Goal: Entertainment & Leisure: Consume media (video, audio)

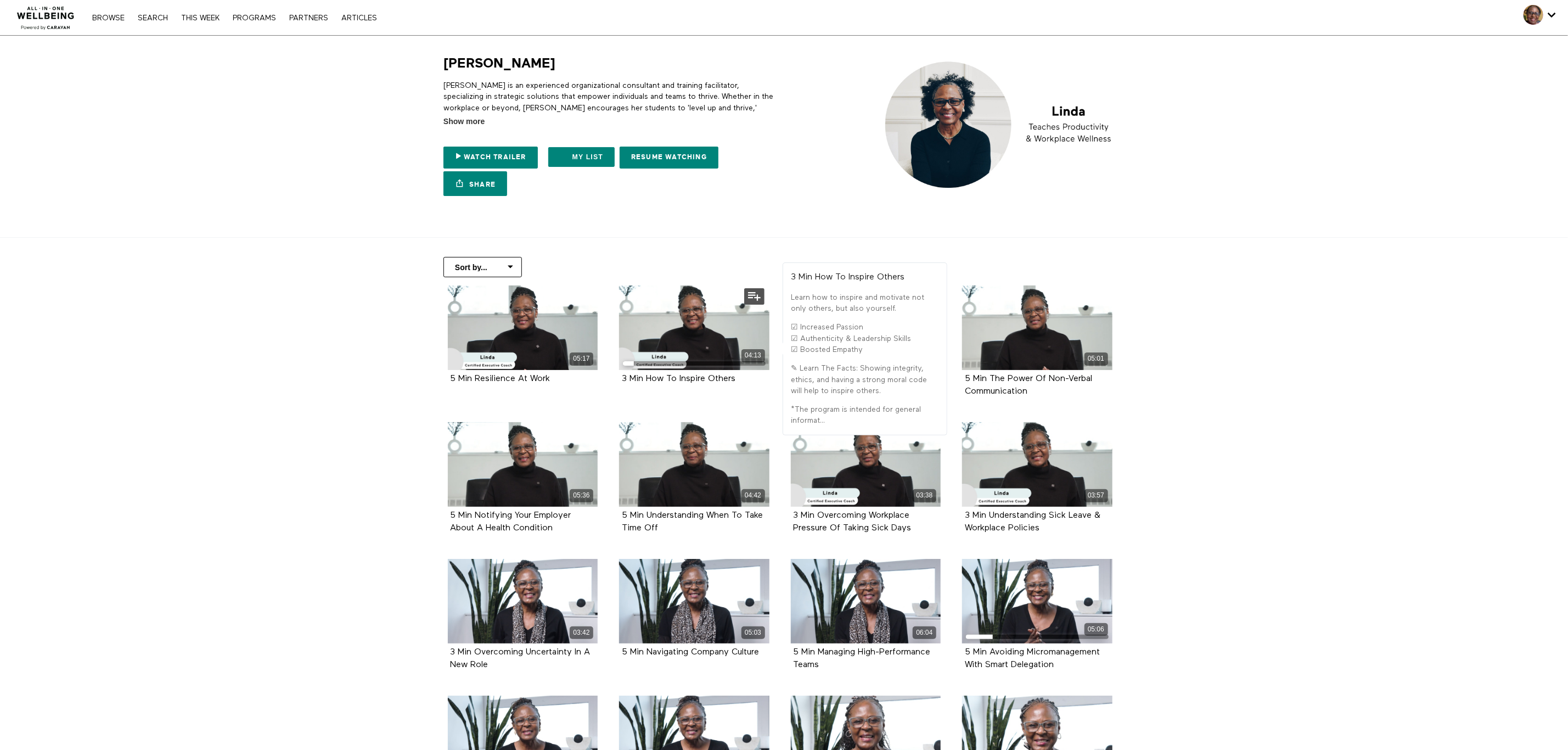
click at [692, 375] on div "3 Min How To Inspire Others" at bounding box center [694, 379] width 145 height 13
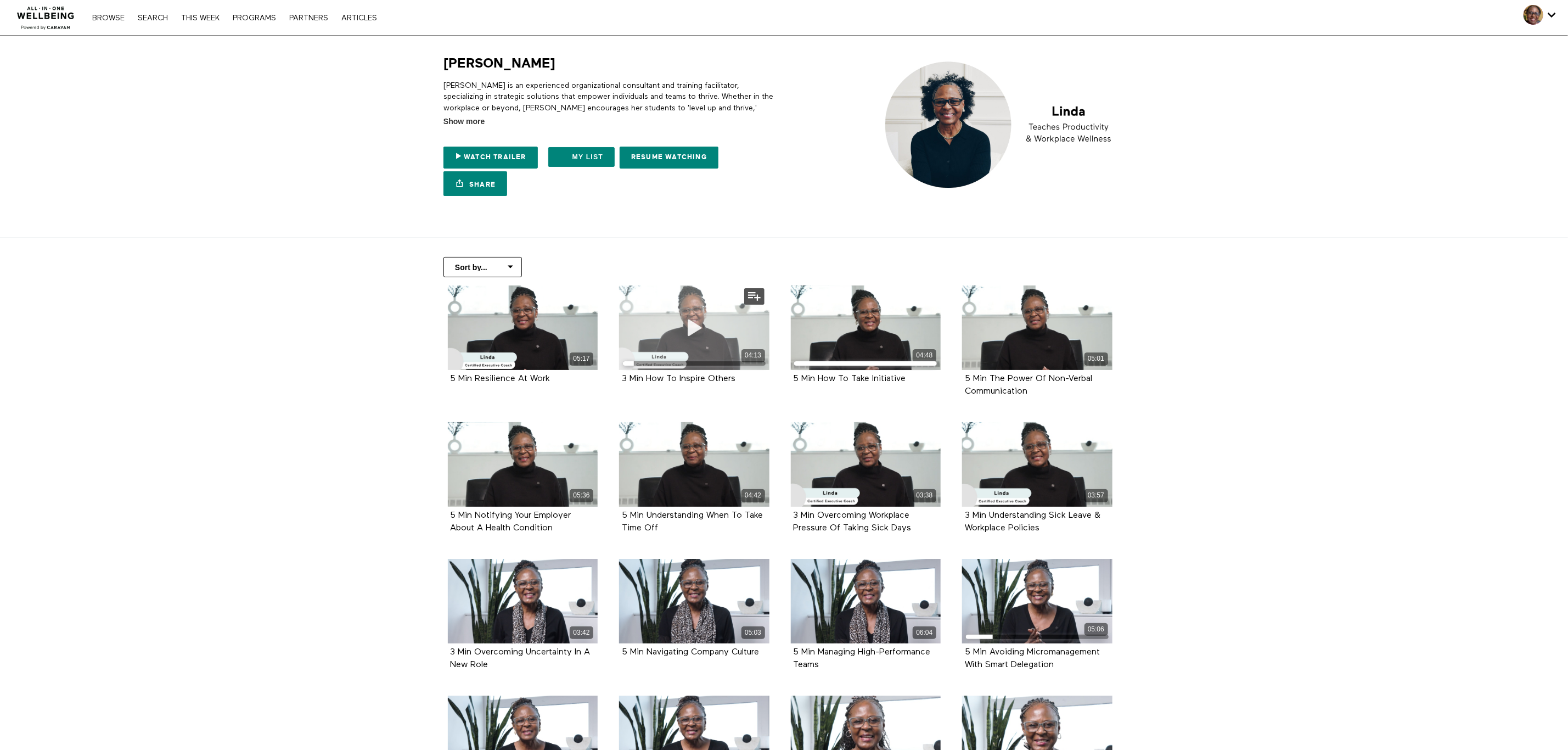
click at [686, 318] on span at bounding box center [694, 327] width 33 height 33
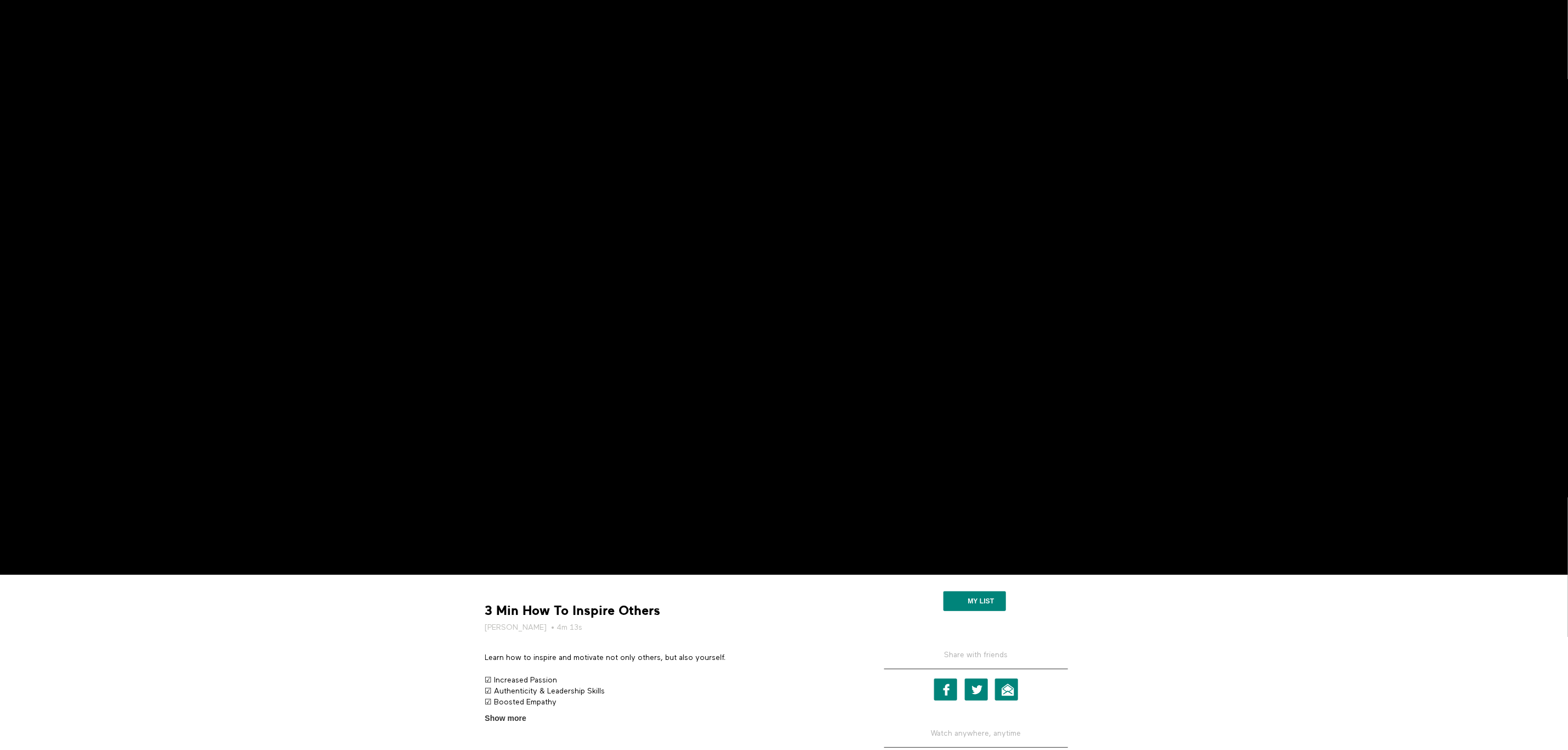
scroll to position [66, 0]
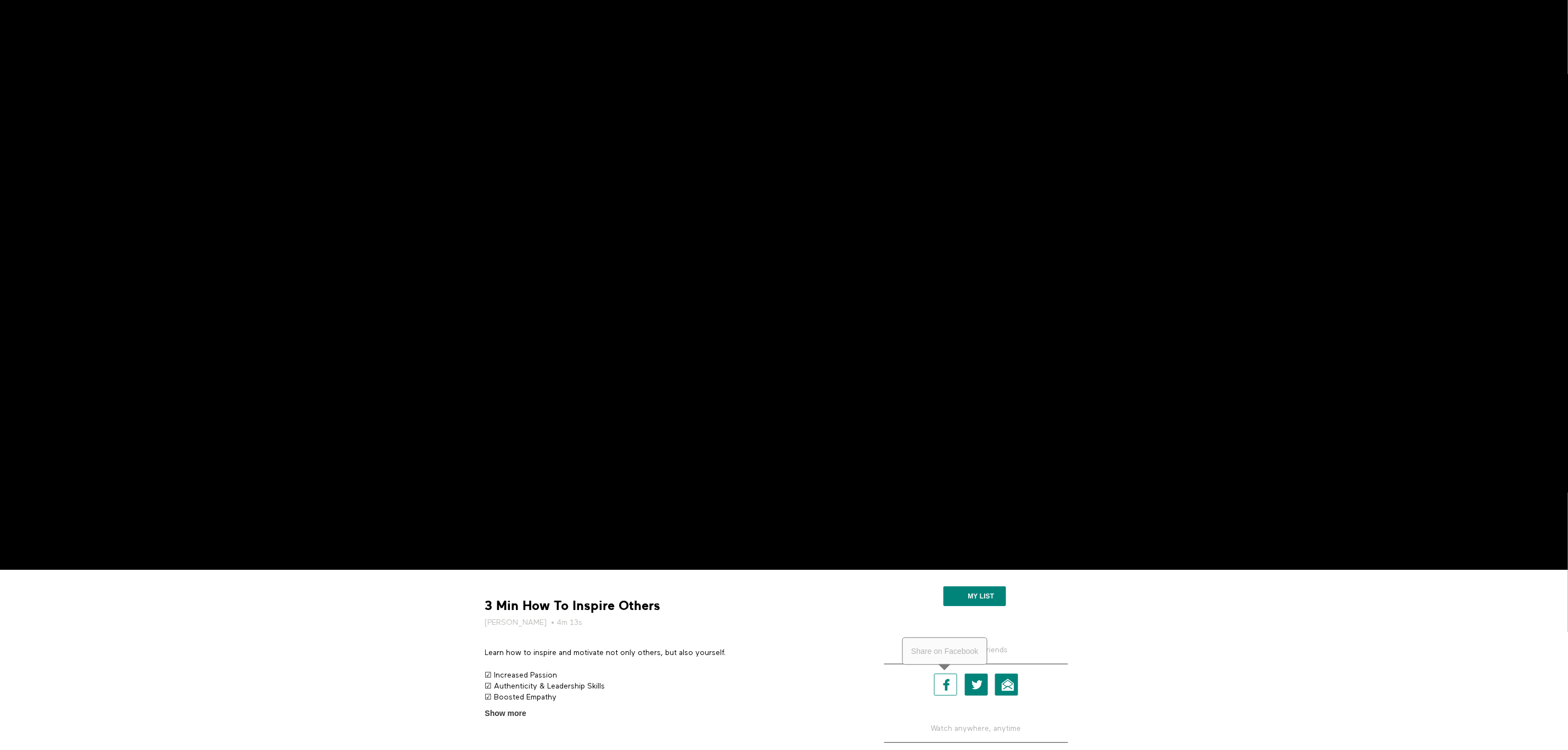
click at [948, 684] on link "Facebook" at bounding box center [946, 684] width 23 height 22
click at [940, 685] on link "Facebook" at bounding box center [946, 684] width 23 height 22
click at [1006, 682] on link "Email" at bounding box center [1007, 684] width 23 height 22
